Goal: Use online tool/utility: Utilize a website feature to perform a specific function

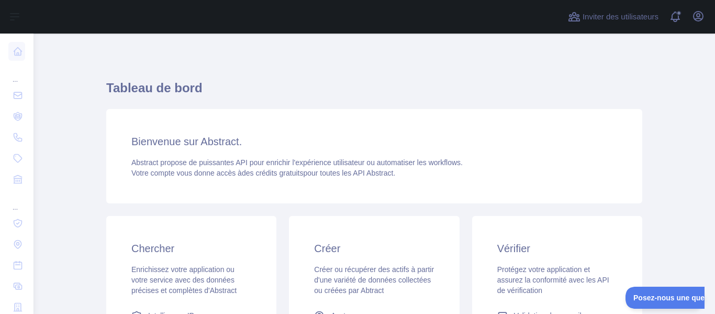
scroll to position [140, 0]
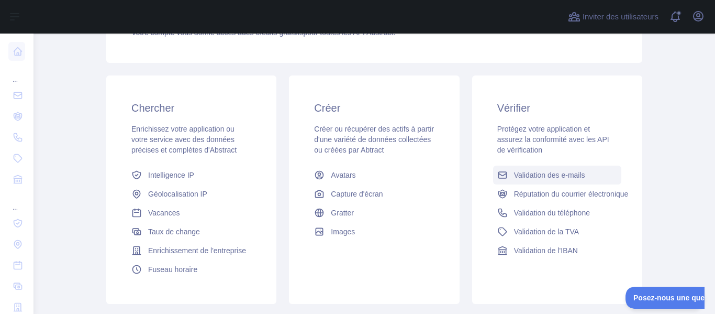
click at [554, 173] on font "Validation des e-mails" at bounding box center [549, 175] width 71 height 8
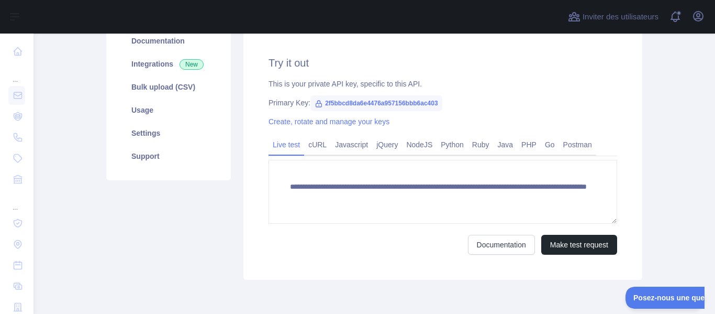
scroll to position [140, 0]
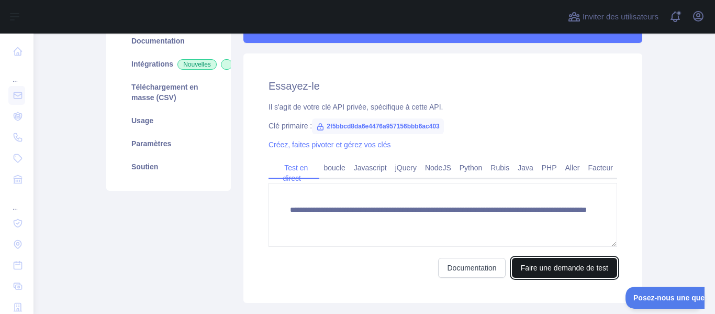
click at [539, 270] on font "Faire une demande de test" at bounding box center [564, 267] width 87 height 8
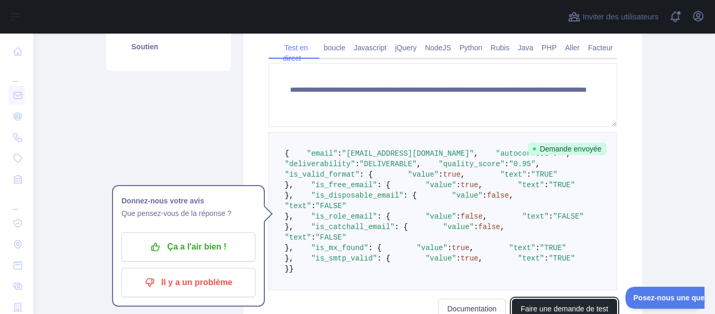
scroll to position [251, 0]
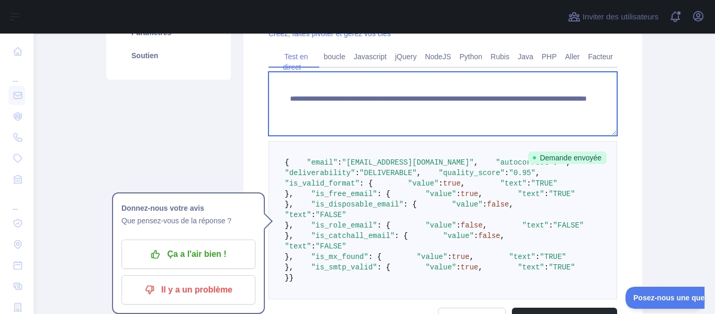
drag, startPoint x: 556, startPoint y: 111, endPoint x: 469, endPoint y: 113, distance: 86.9
click at [469, 113] on textarea "**********" at bounding box center [443, 104] width 349 height 64
paste textarea "**********"
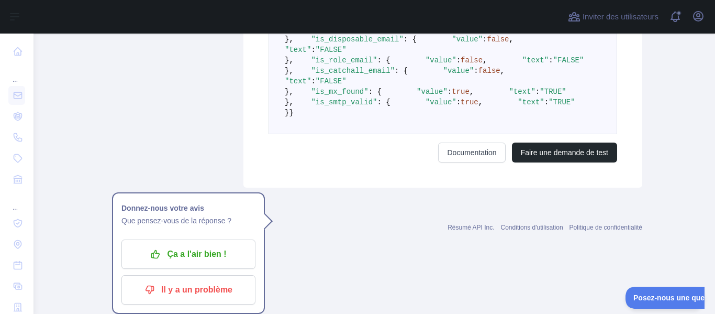
scroll to position [580, 0]
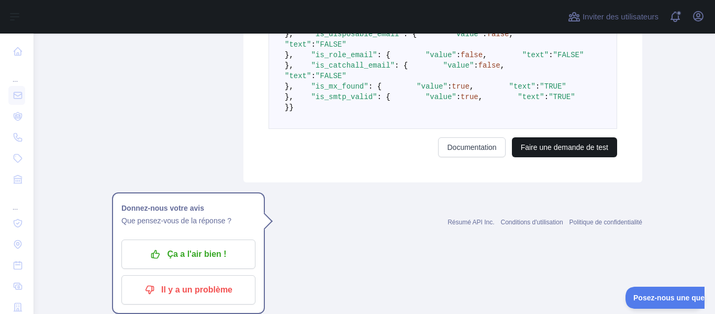
type textarea "**********"
click at [581, 151] on font "Faire une demande de test" at bounding box center [564, 147] width 87 height 8
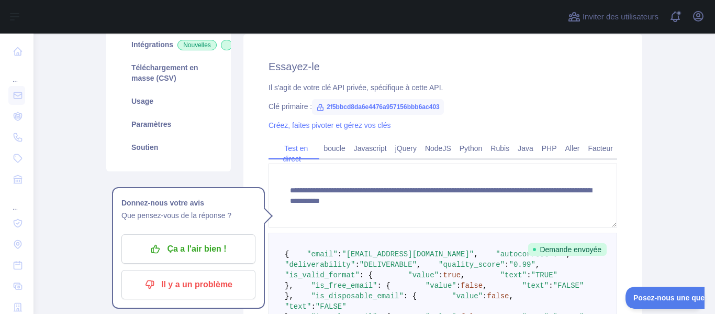
scroll to position [139, 0]
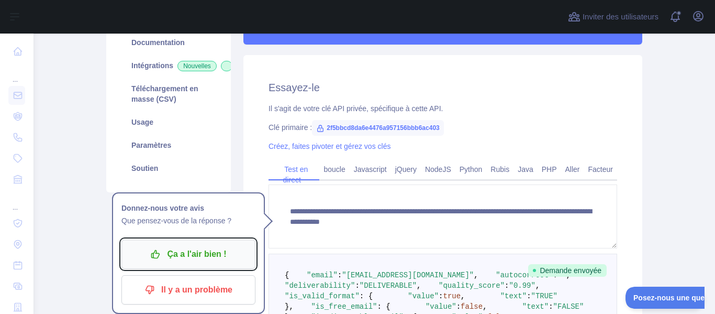
click at [196, 249] on font "Ça a l'air bien !" at bounding box center [196, 253] width 59 height 9
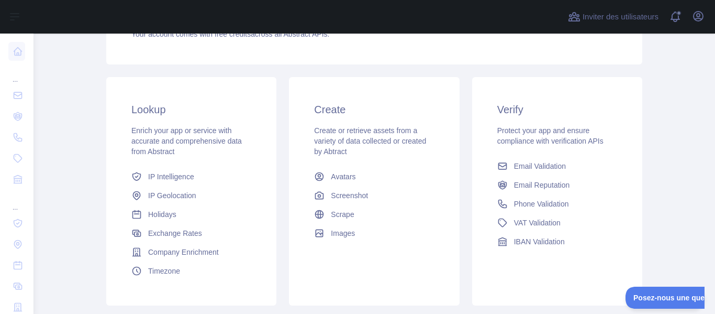
scroll to position [139, 0]
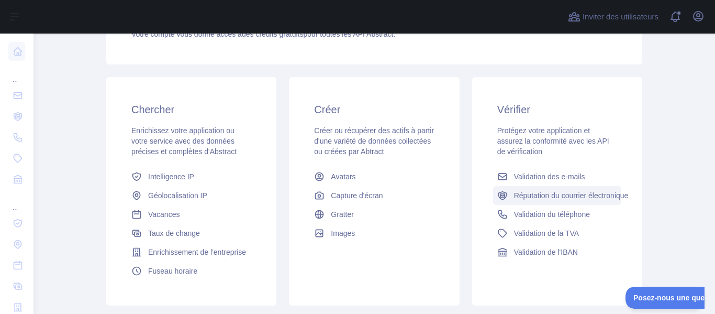
click at [538, 197] on font "Réputation du courrier électronique" at bounding box center [571, 195] width 115 height 8
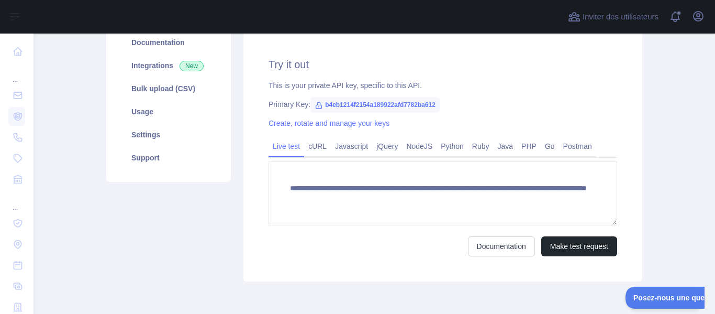
scroll to position [139, 0]
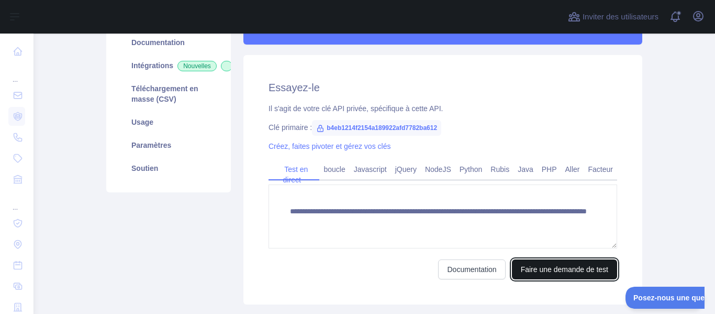
click at [545, 265] on font "Faire une demande de test" at bounding box center [564, 269] width 87 height 8
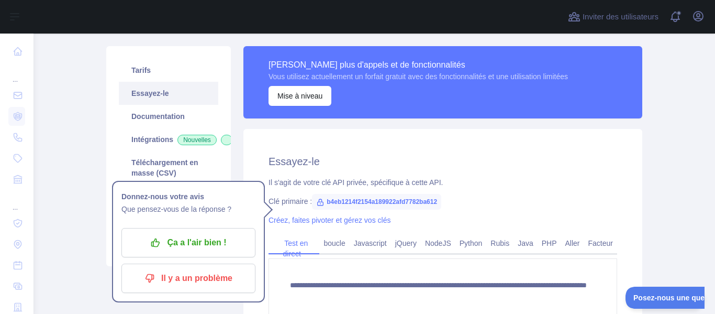
scroll to position [51, 0]
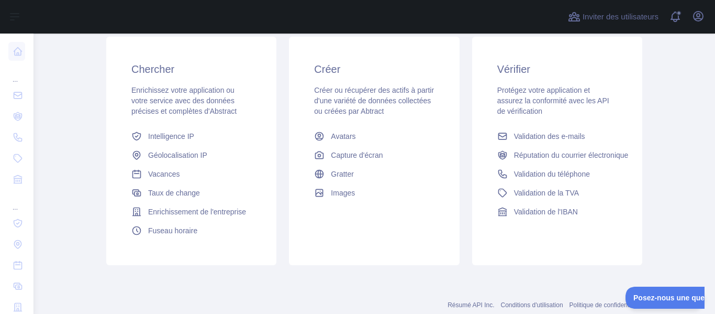
scroll to position [167, 0]
